Goal: Understand process/instructions: Learn about a topic

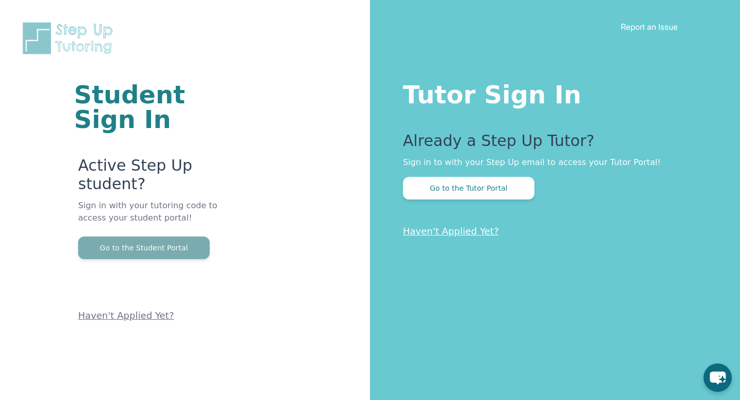
click at [150, 237] on button "Go to the Student Portal" at bounding box center [144, 248] width 132 height 23
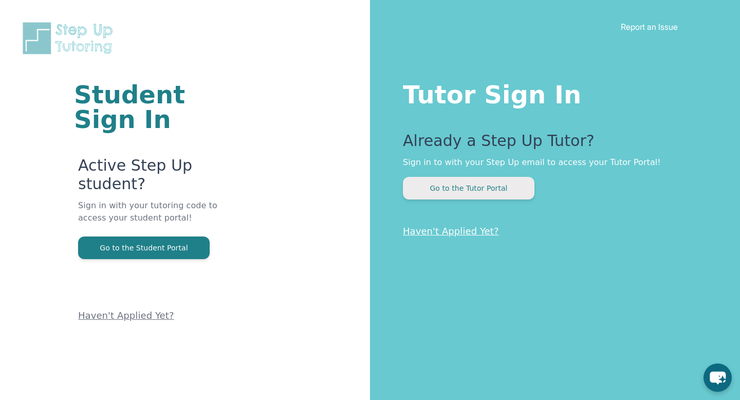
click at [437, 186] on button "Go to the Tutor Portal" at bounding box center [469, 188] width 132 height 23
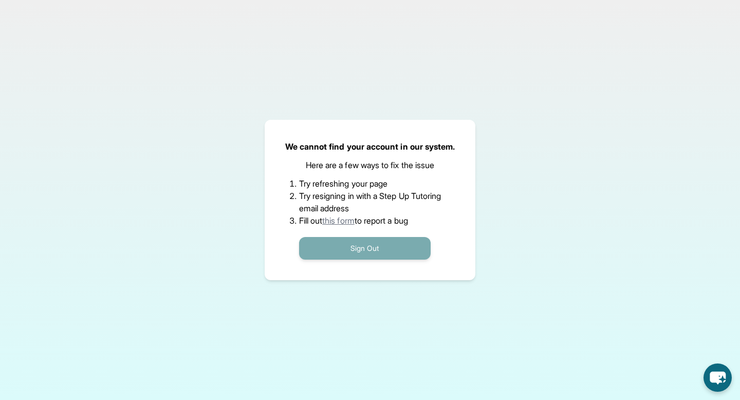
click at [362, 244] on button "Sign Out" at bounding box center [365, 248] width 132 height 23
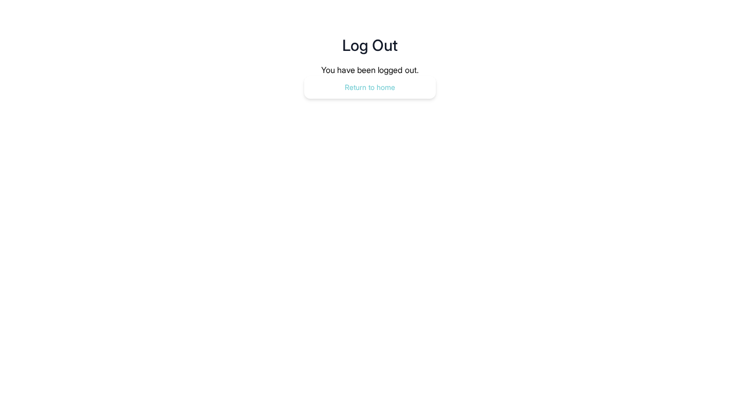
click at [400, 89] on button "Return to home" at bounding box center [370, 87] width 132 height 23
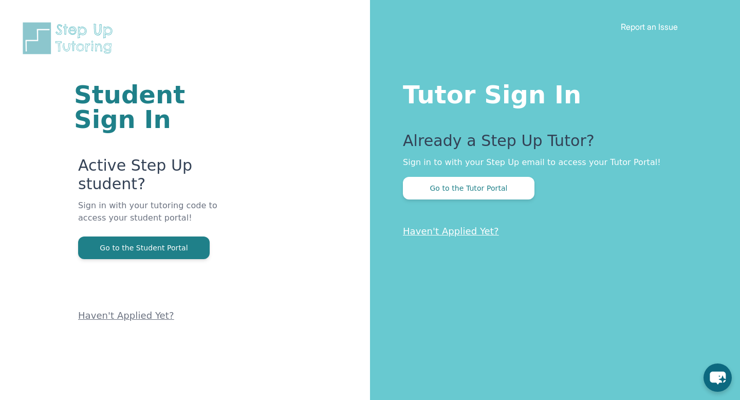
click at [456, 193] on button "Go to the Tutor Portal" at bounding box center [469, 188] width 132 height 23
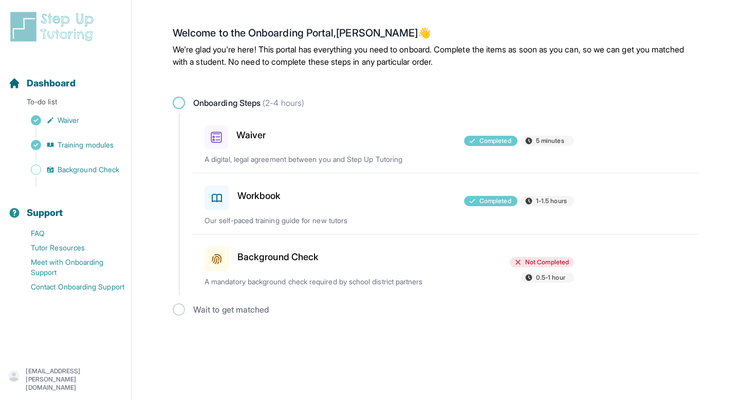
click at [298, 250] on h3 "Background Check" at bounding box center [278, 257] width 81 height 14
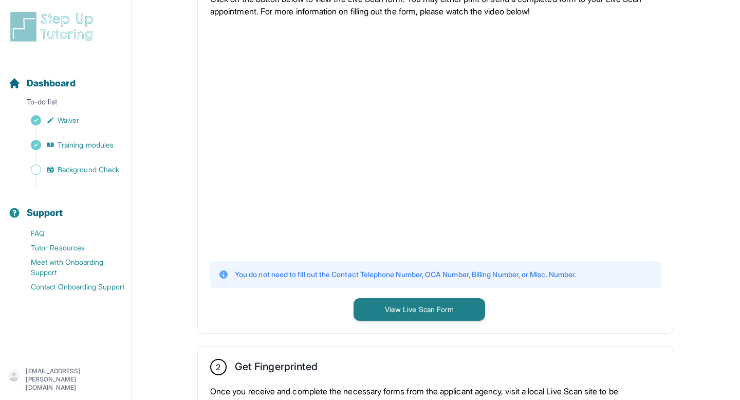
scroll to position [305, 0]
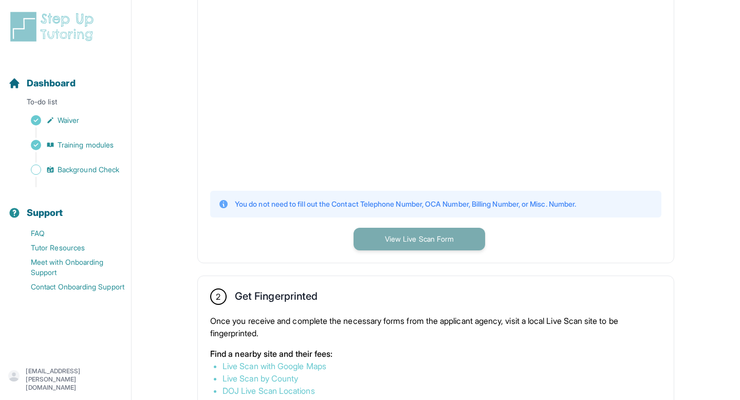
click at [367, 241] on button "View Live Scan Form" at bounding box center [420, 239] width 132 height 23
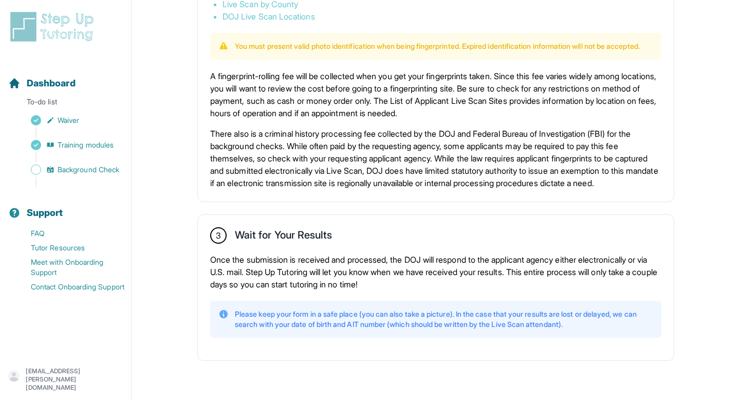
scroll to position [695, 0]
drag, startPoint x: 233, startPoint y: 272, endPoint x: 260, endPoint y: 273, distance: 26.7
click at [260, 273] on p "Once the submission is received and processed, the DOJ will respond to the appl…" at bounding box center [435, 272] width 451 height 37
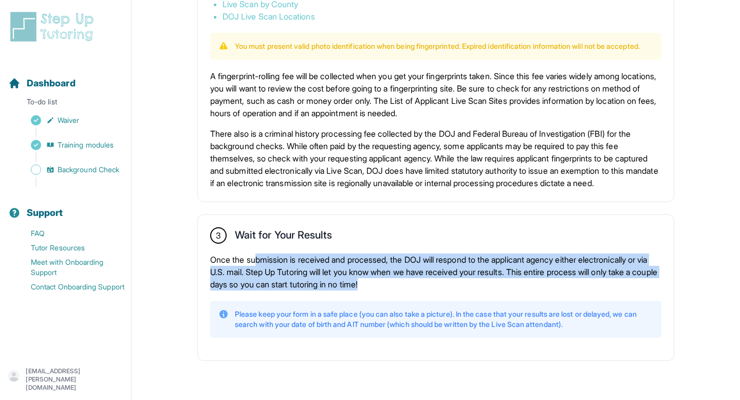
drag, startPoint x: 258, startPoint y: 266, endPoint x: 467, endPoint y: 285, distance: 210.2
click at [467, 285] on p "Once the submission is received and processed, the DOJ will respond to the appl…" at bounding box center [435, 272] width 451 height 37
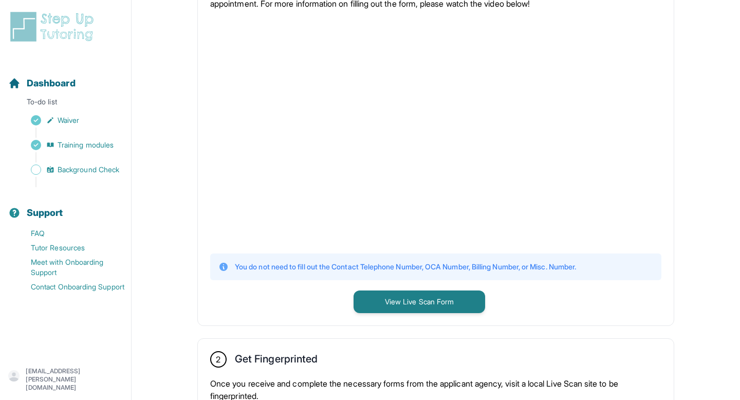
scroll to position [530, 0]
